Goal: Task Accomplishment & Management: Use online tool/utility

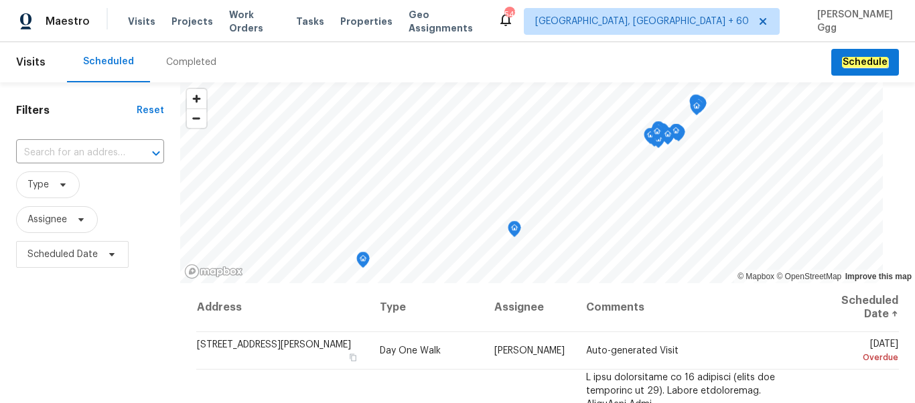
click at [170, 66] on div "Completed" at bounding box center [191, 62] width 50 height 13
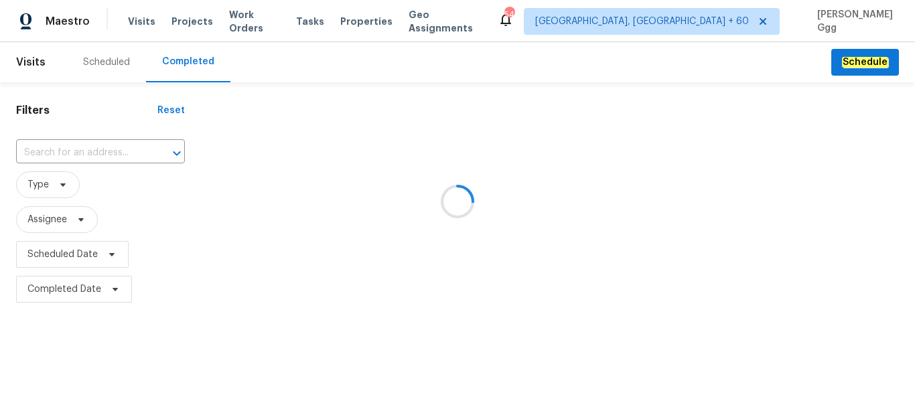
click at [78, 151] on div at bounding box center [457, 201] width 915 height 403
click at [43, 144] on div at bounding box center [457, 201] width 915 height 403
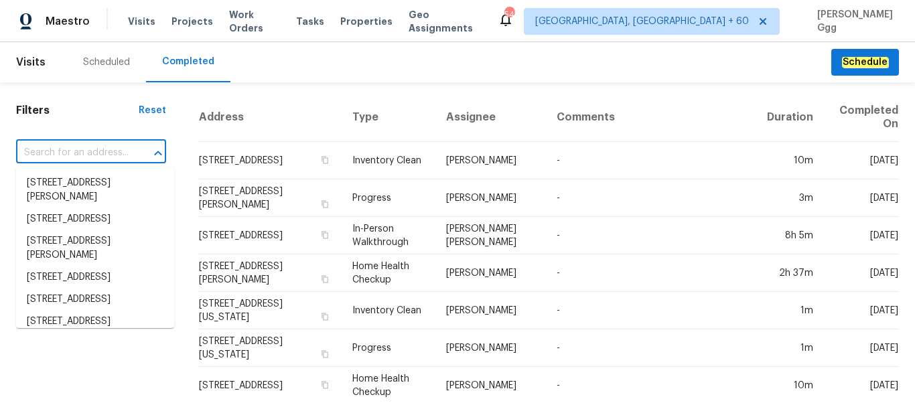
click at [38, 146] on input "text" at bounding box center [72, 153] width 113 height 21
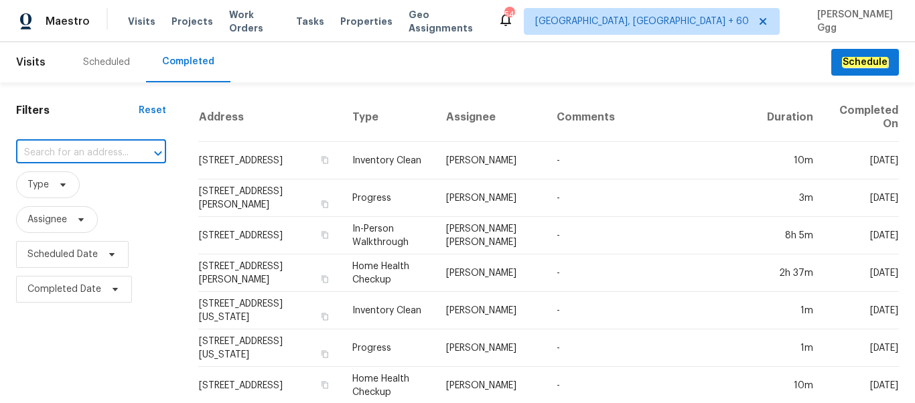
paste input "[STREET_ADDRESS][PERSON_NAME]"
type input "[STREET_ADDRESS][PERSON_NAME]"
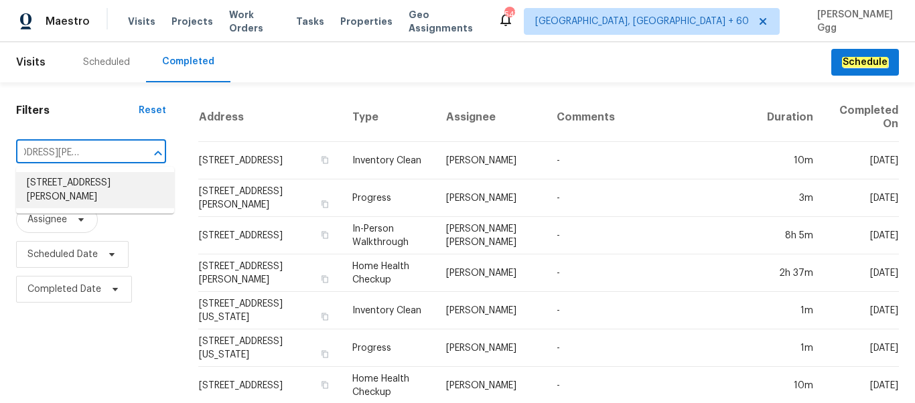
click at [65, 197] on li "[STREET_ADDRESS][PERSON_NAME]" at bounding box center [95, 190] width 158 height 36
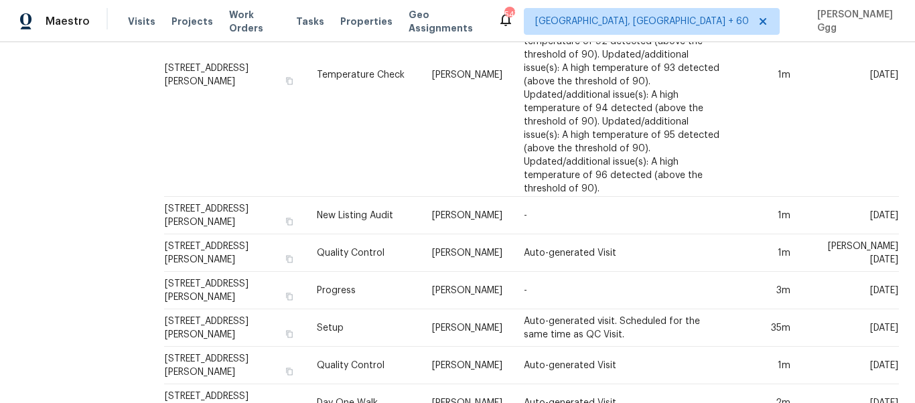
scroll to position [1011, 0]
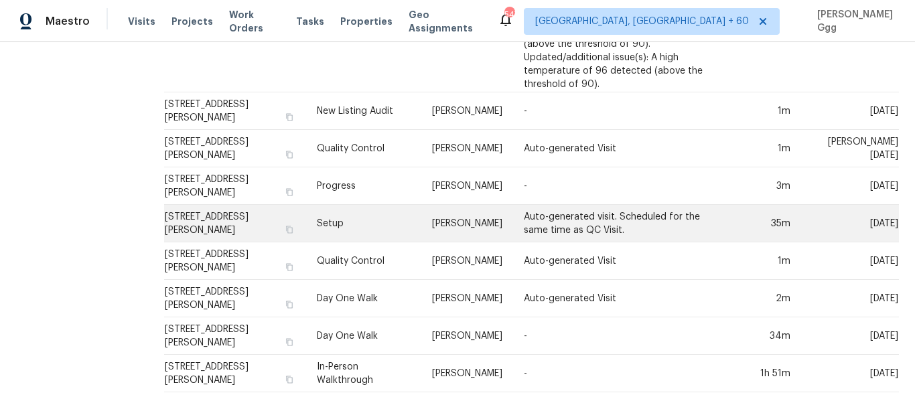
click at [336, 219] on td "Setup" at bounding box center [363, 224] width 115 height 38
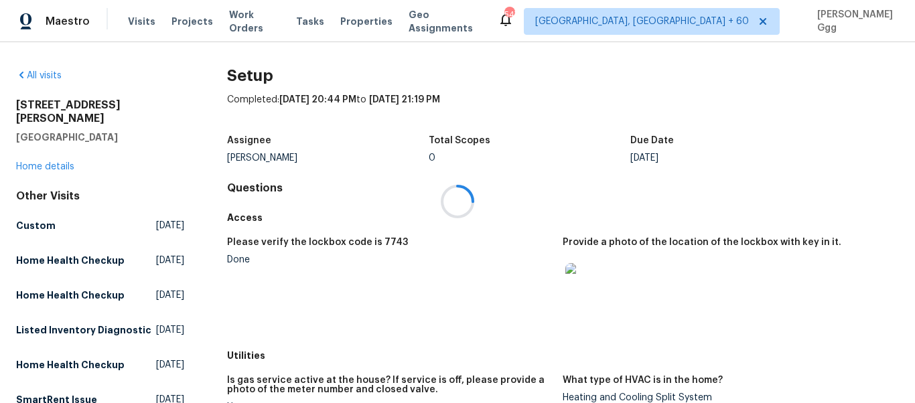
click at [35, 153] on div at bounding box center [457, 201] width 915 height 403
click at [35, 162] on link "Home details" at bounding box center [45, 166] width 58 height 9
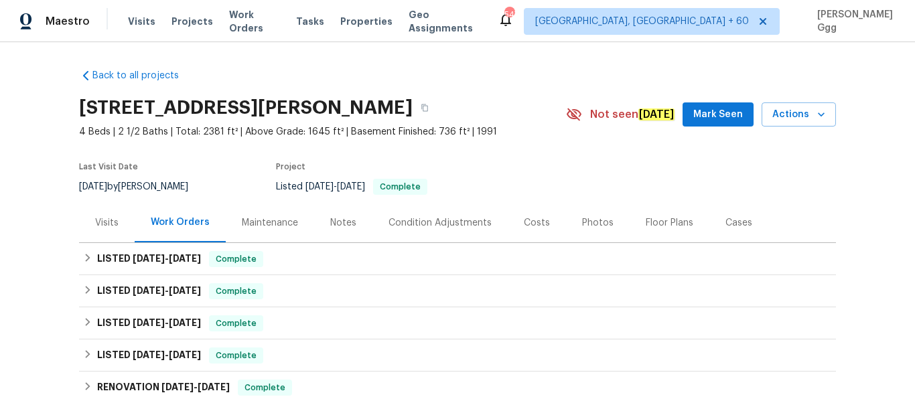
click at [583, 220] on div "Photos" at bounding box center [597, 222] width 31 height 13
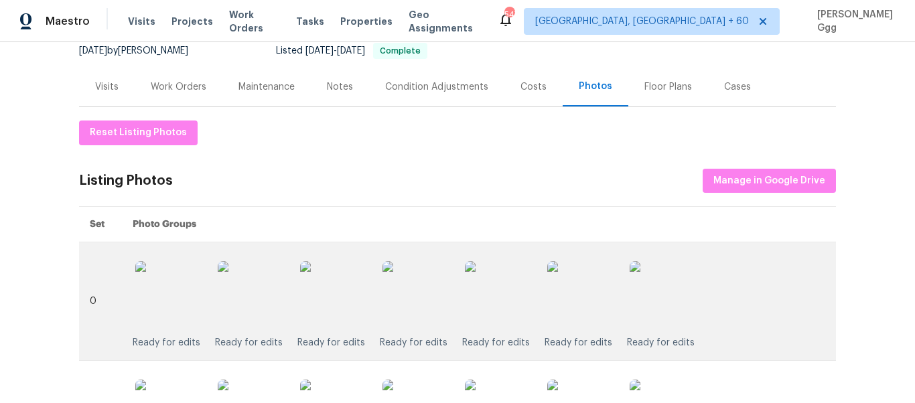
scroll to position [113, 0]
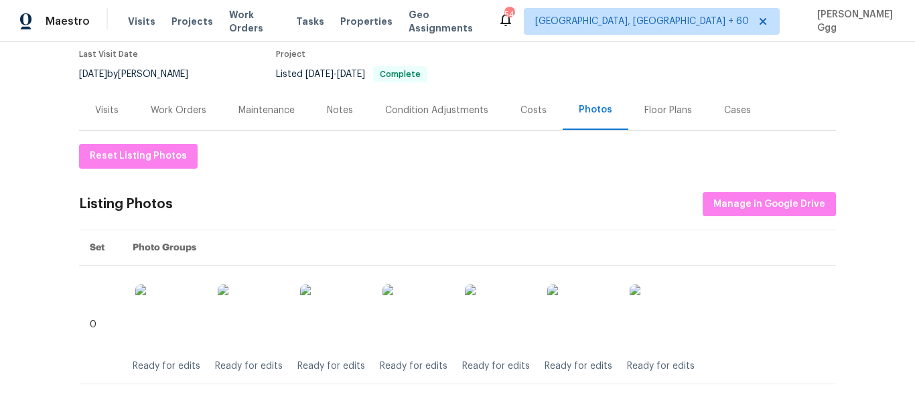
click at [736, 216] on div "Reset Listing Photos Listing Photos Manage in Google Drive Set Photo Groups 0 R…" at bounding box center [457, 323] width 757 height 359
click at [736, 206] on span "Manage in Google Drive" at bounding box center [769, 204] width 112 height 17
